Goal: Information Seeking & Learning: Learn about a topic

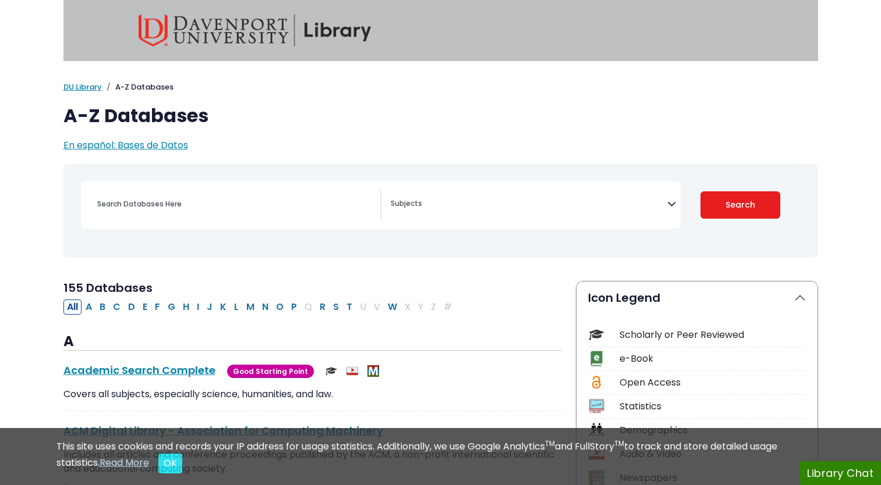
select select "Database Subject Filter"
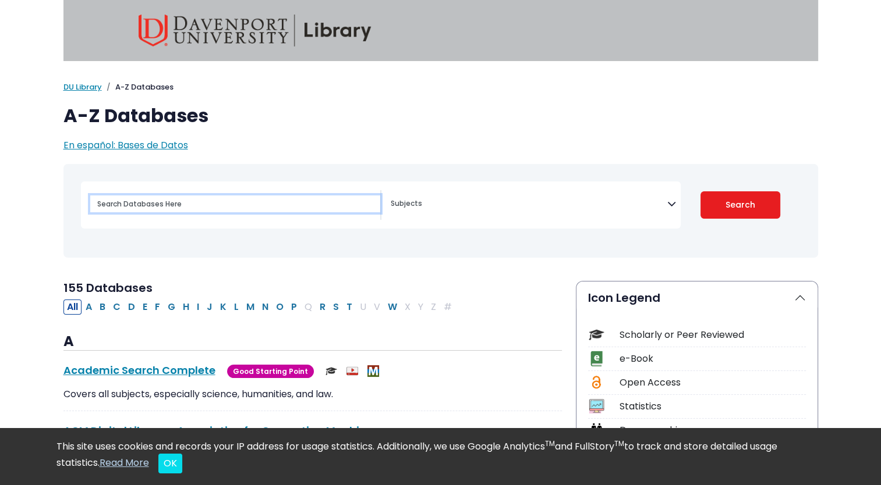
click at [230, 204] on input "Search database by title or keyword" at bounding box center [235, 204] width 290 height 17
type input "mintel"
click at [700, 191] on button "Search" at bounding box center [740, 204] width 80 height 27
select select "Database Subject Filter"
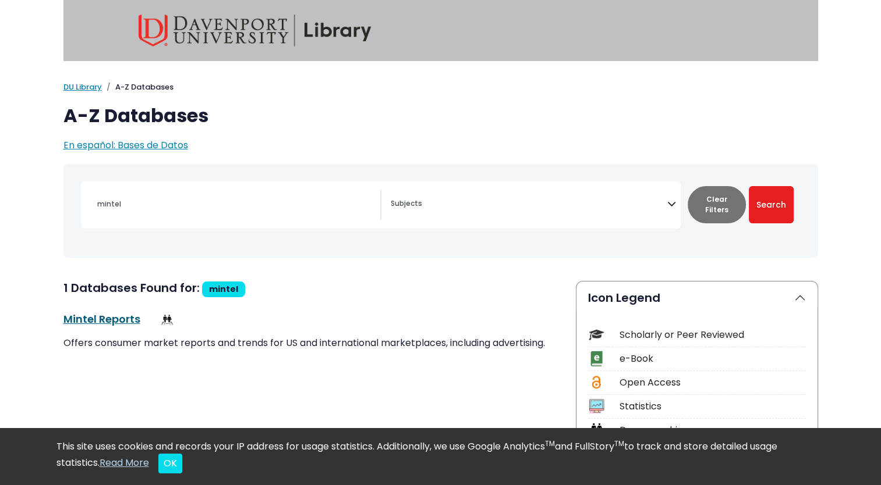
click at [111, 318] on link "Mintel Reports This link opens in a new window" at bounding box center [101, 319] width 77 height 15
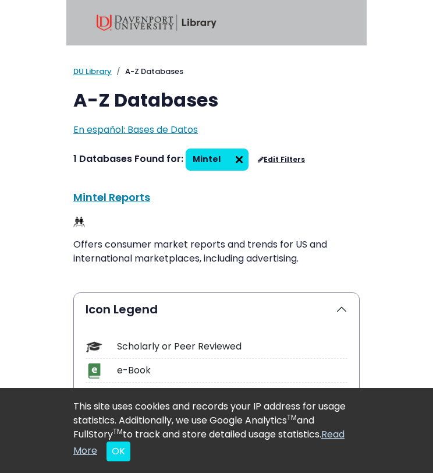
scroll to position [16, 0]
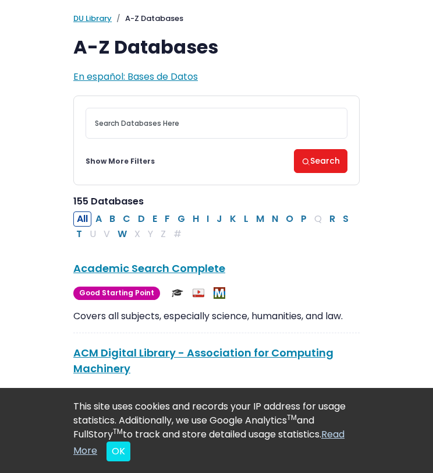
scroll to position [74, 0]
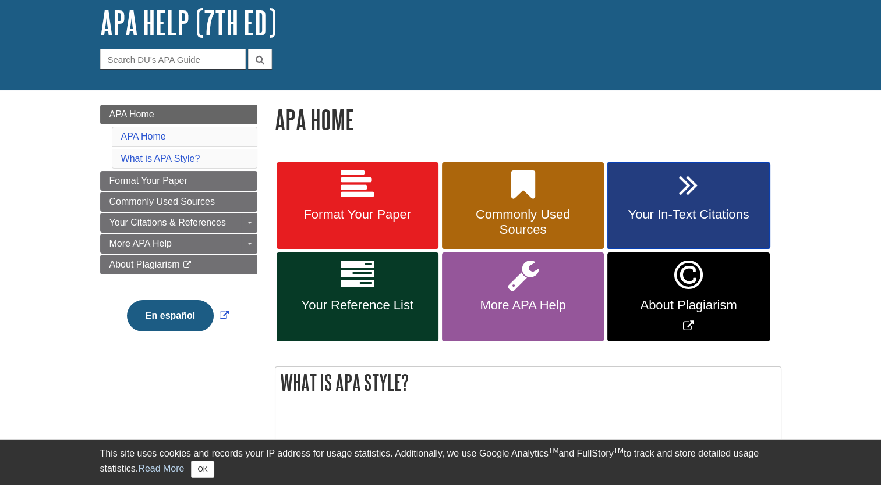
click at [696, 225] on link "Your In-Text Citations" at bounding box center [688, 205] width 162 height 87
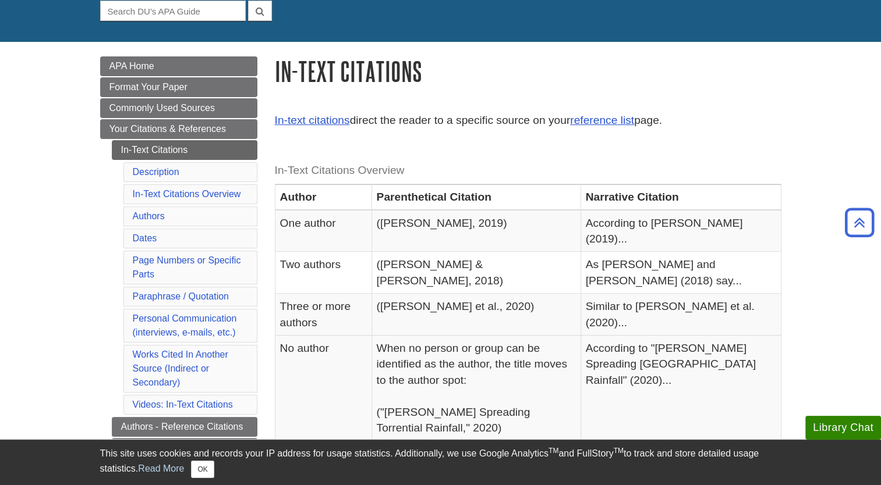
scroll to position [95, 0]
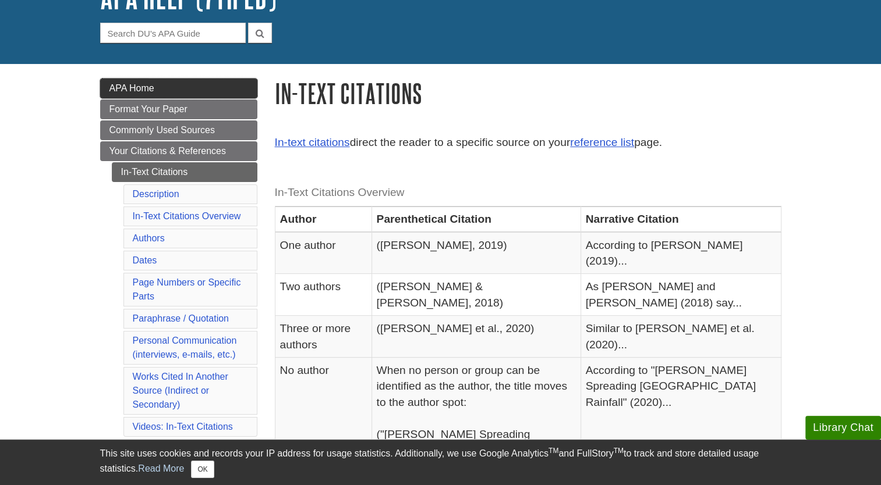
click at [128, 94] on link "APA Home" at bounding box center [178, 89] width 157 height 20
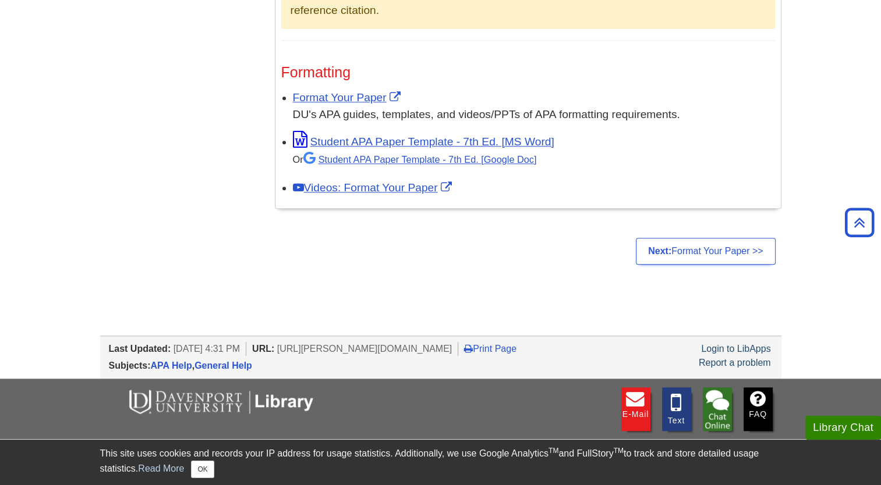
scroll to position [944, 0]
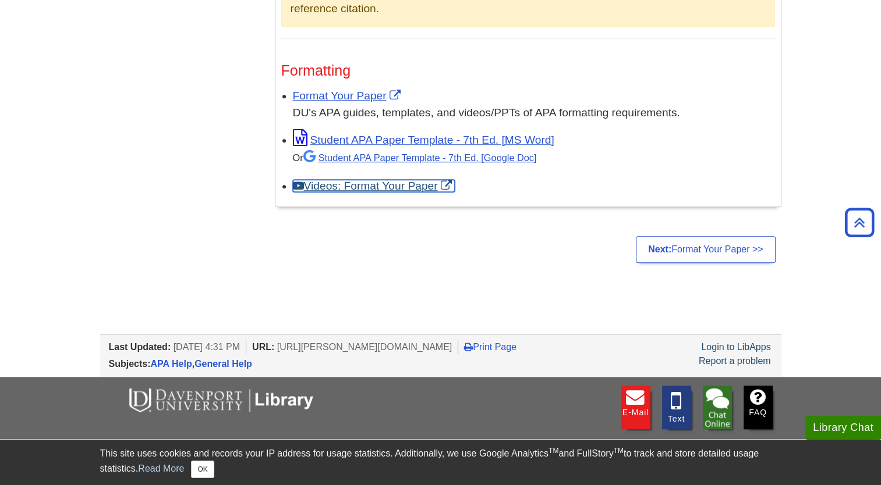
click at [407, 187] on link "Videos: Format Your Paper" at bounding box center [374, 186] width 162 height 12
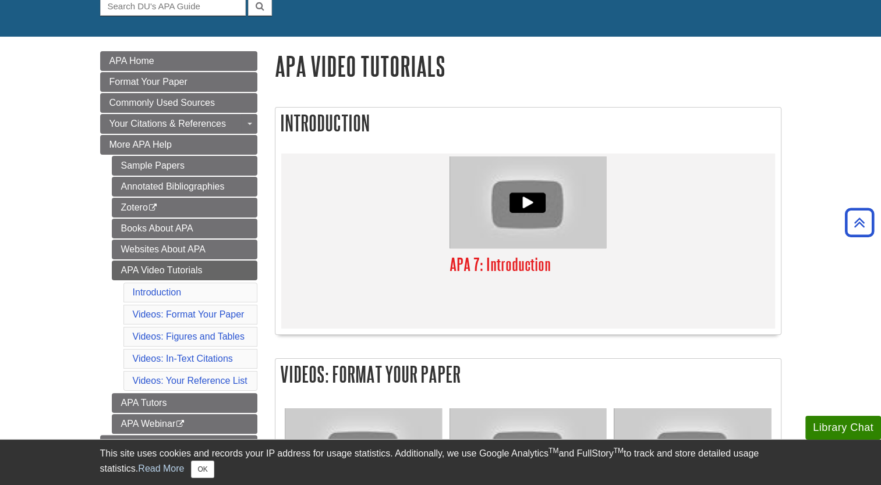
scroll to position [120, 0]
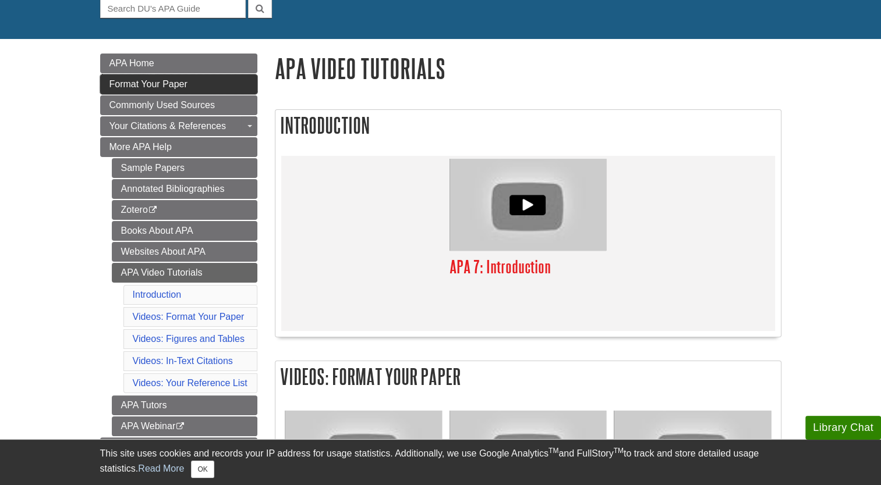
click at [139, 83] on span "Format Your Paper" at bounding box center [148, 84] width 78 height 10
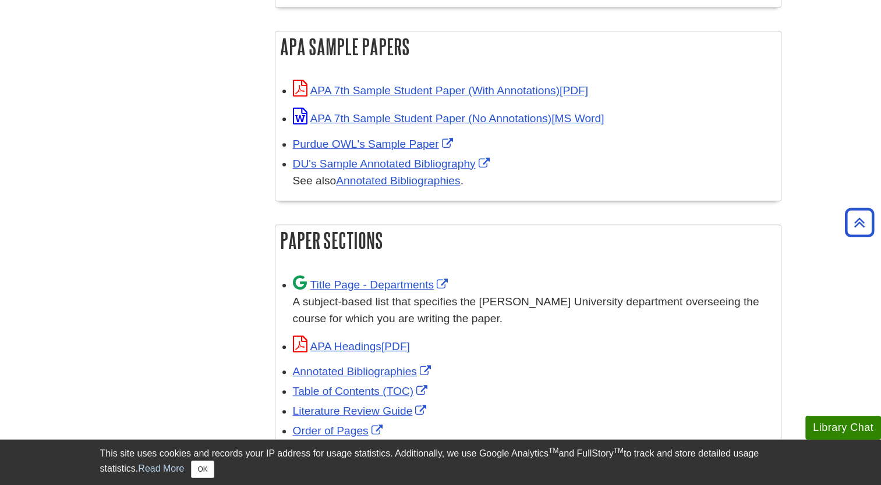
scroll to position [559, 0]
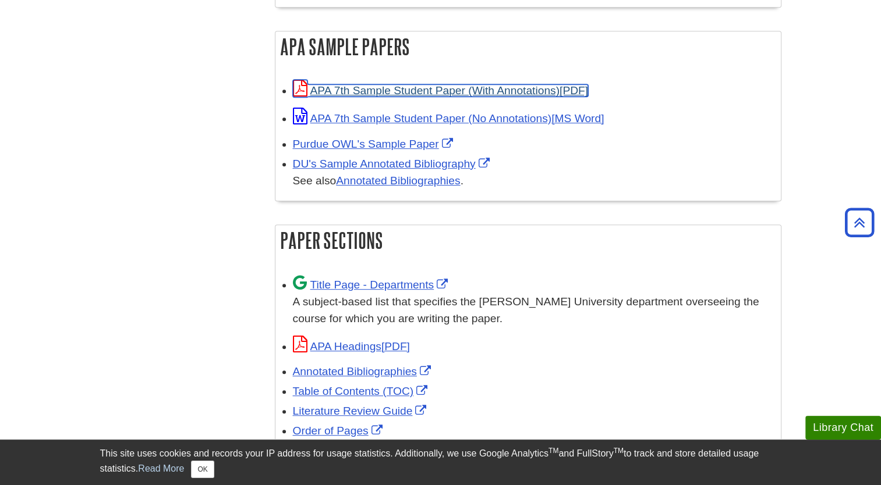
click at [428, 95] on link "APA 7th Sample Student Paper (With Annotations)" at bounding box center [440, 90] width 295 height 12
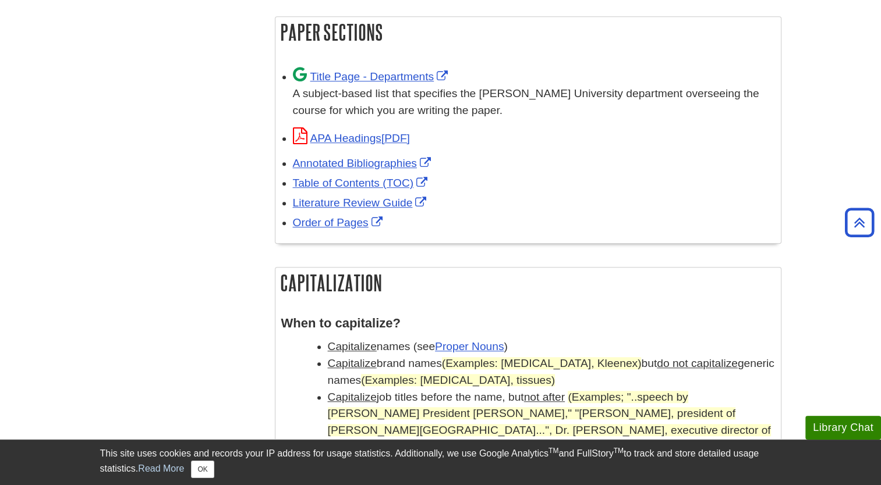
scroll to position [765, 0]
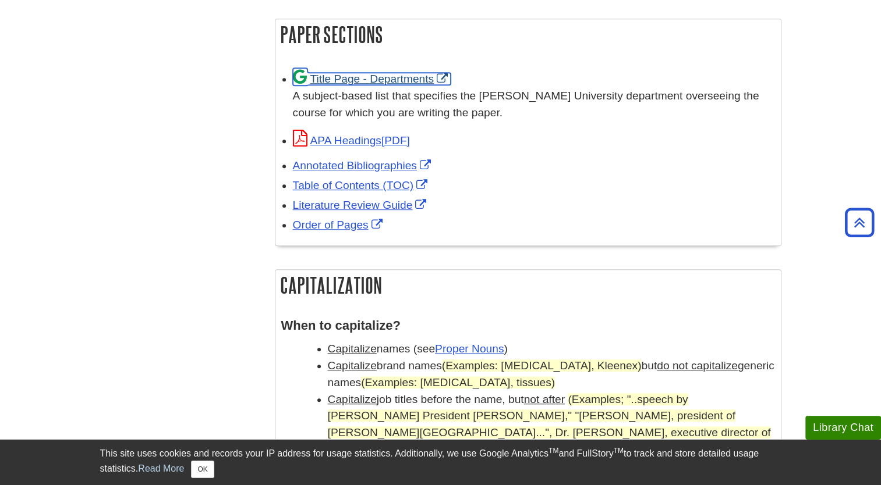
click at [406, 80] on link "Title Page - Departments" at bounding box center [372, 79] width 158 height 12
